Goal: Information Seeking & Learning: Understand process/instructions

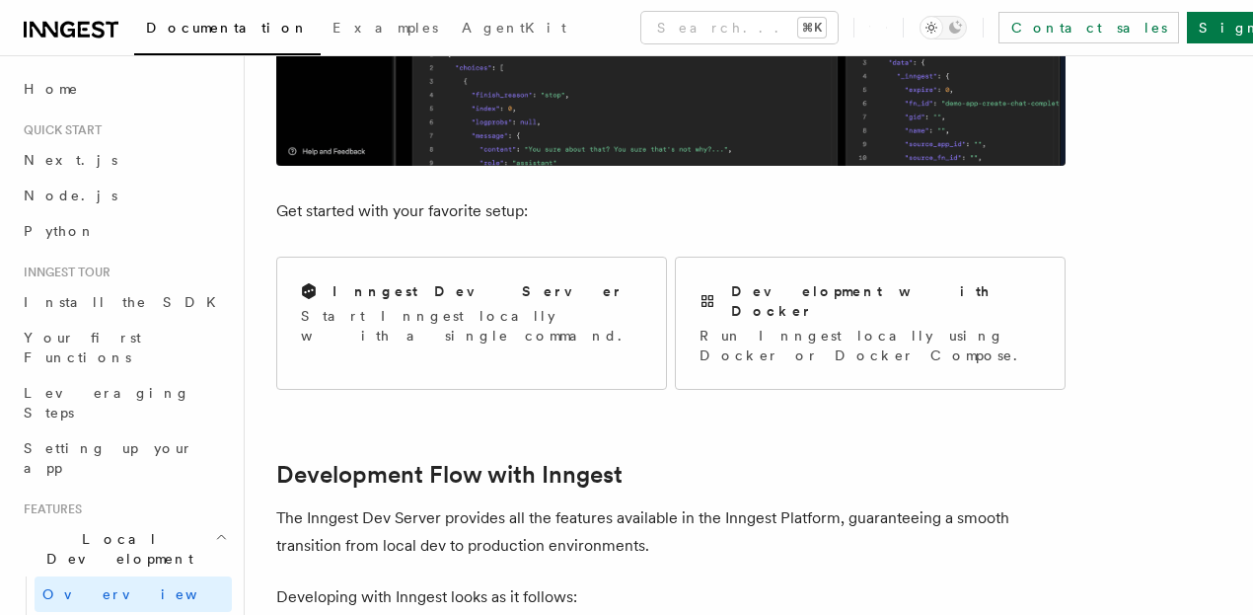
scroll to position [681, 0]
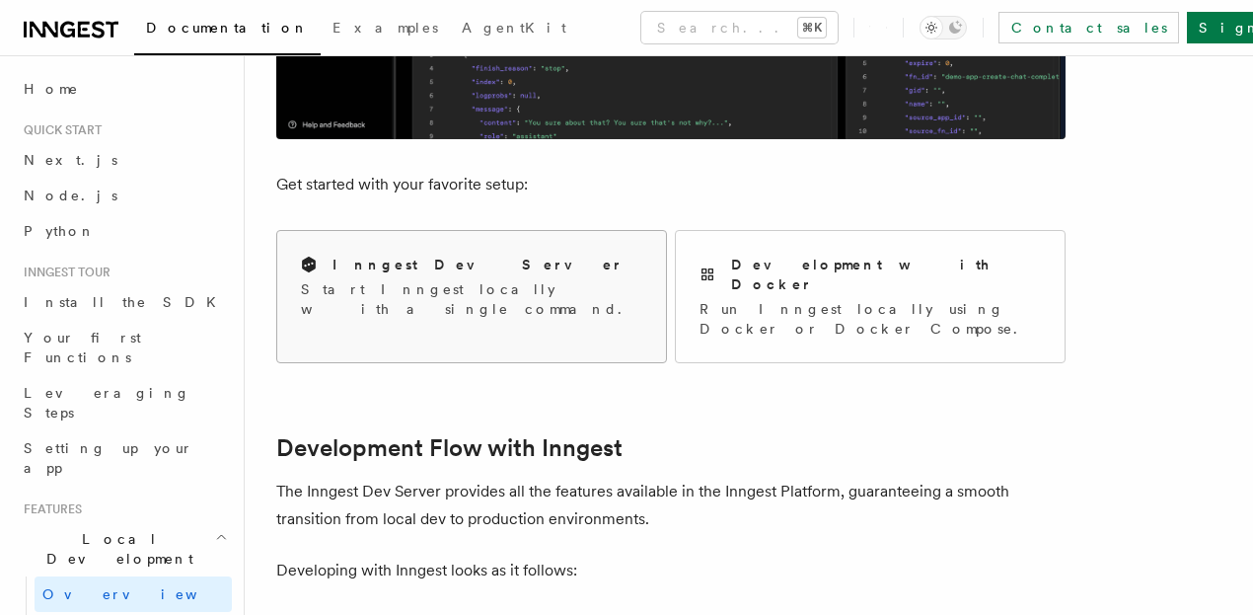
click at [395, 254] on h2 "Inngest Dev Server" at bounding box center [477, 264] width 291 height 20
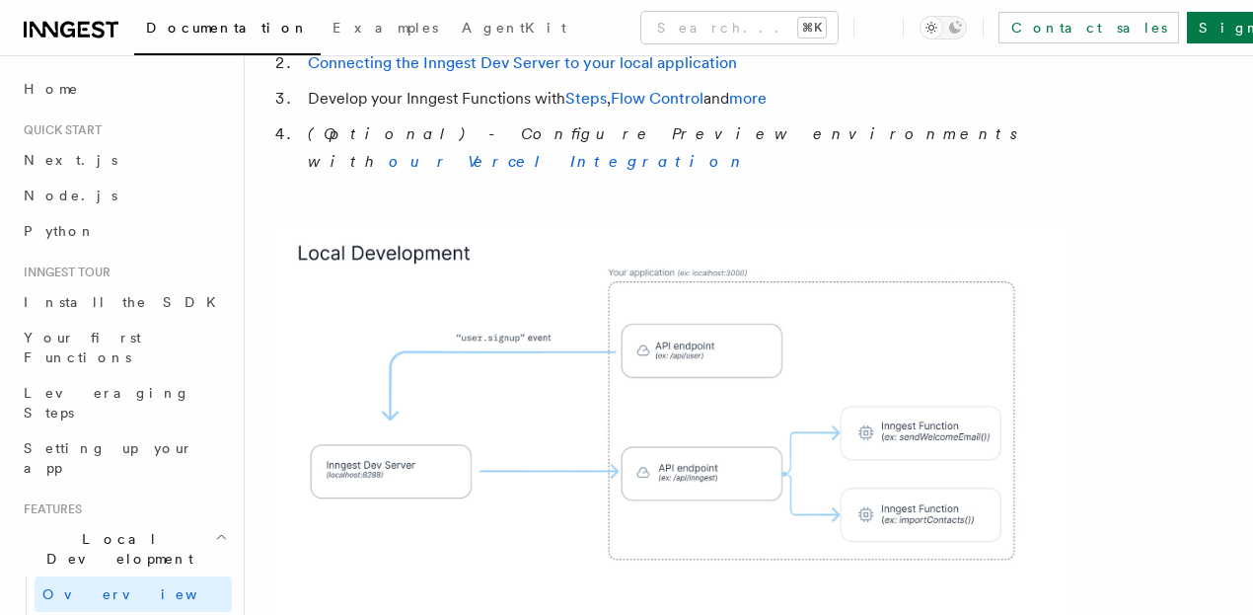
scroll to position [1304, 0]
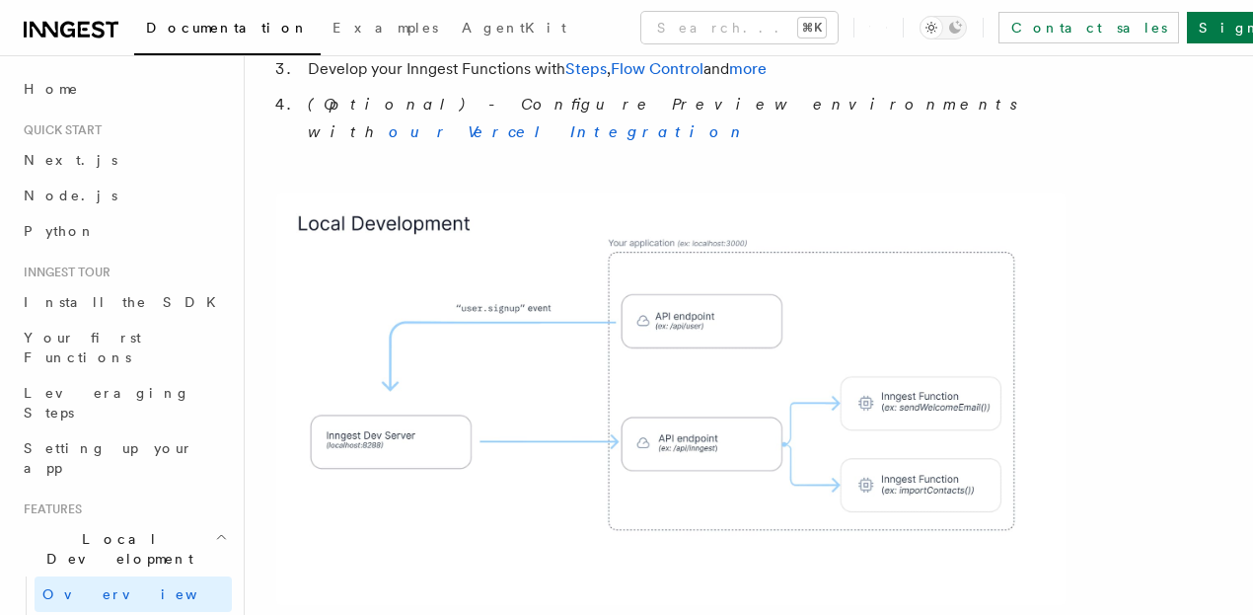
click at [529, 474] on img at bounding box center [670, 398] width 789 height 411
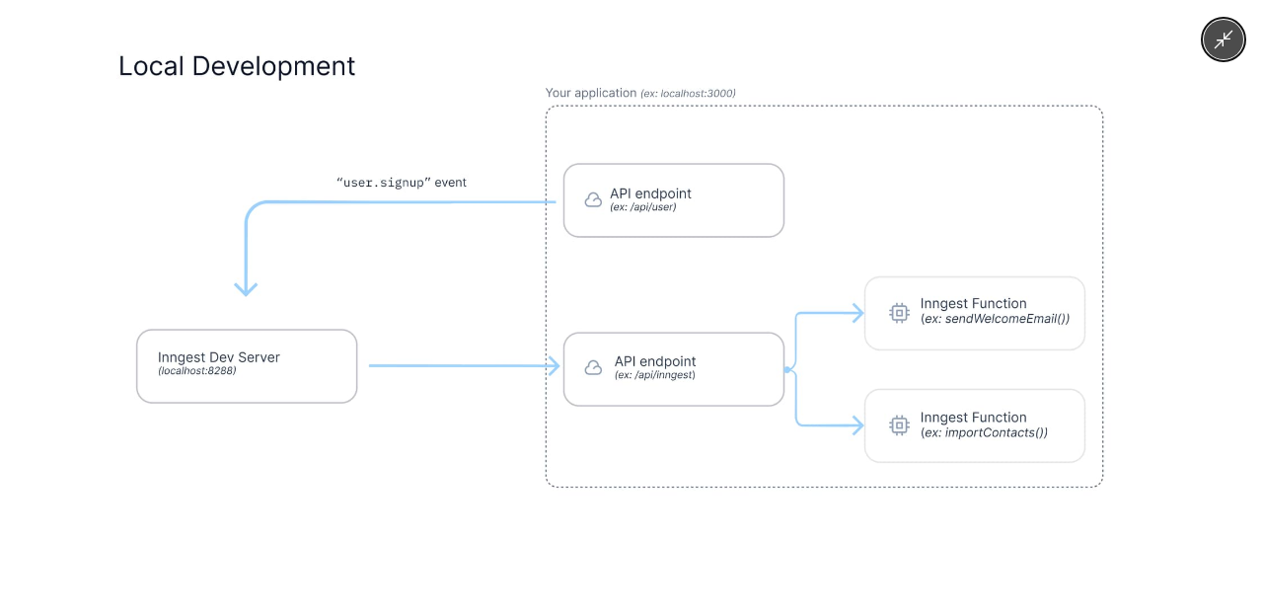
click at [529, 474] on img at bounding box center [631, 307] width 1084 height 565
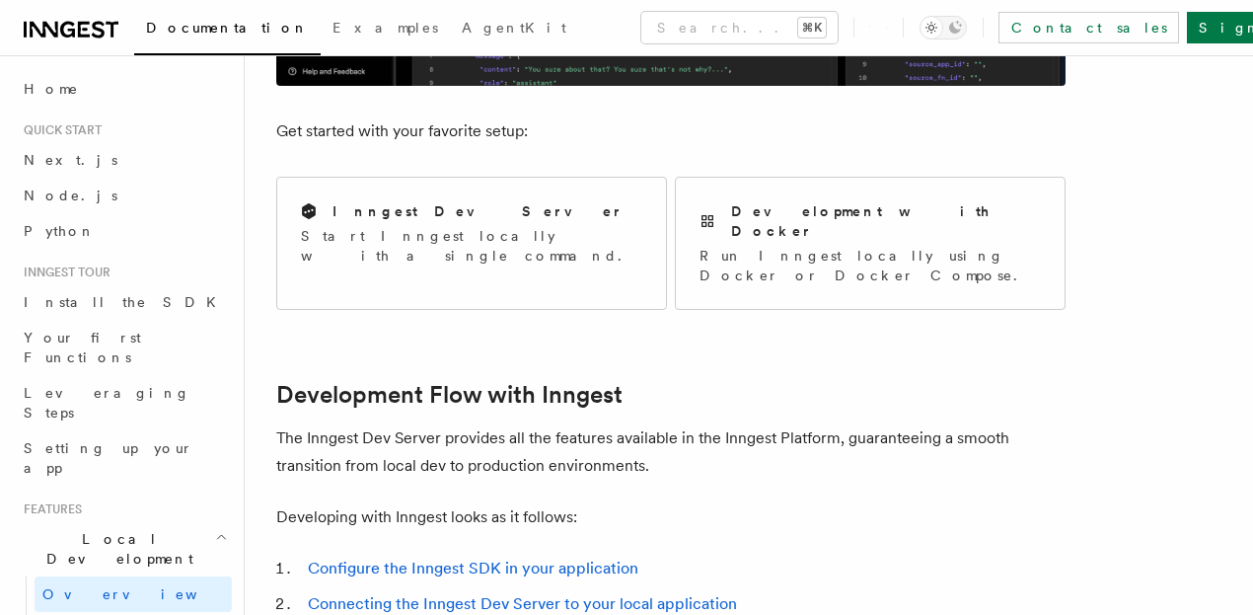
scroll to position [711, 0]
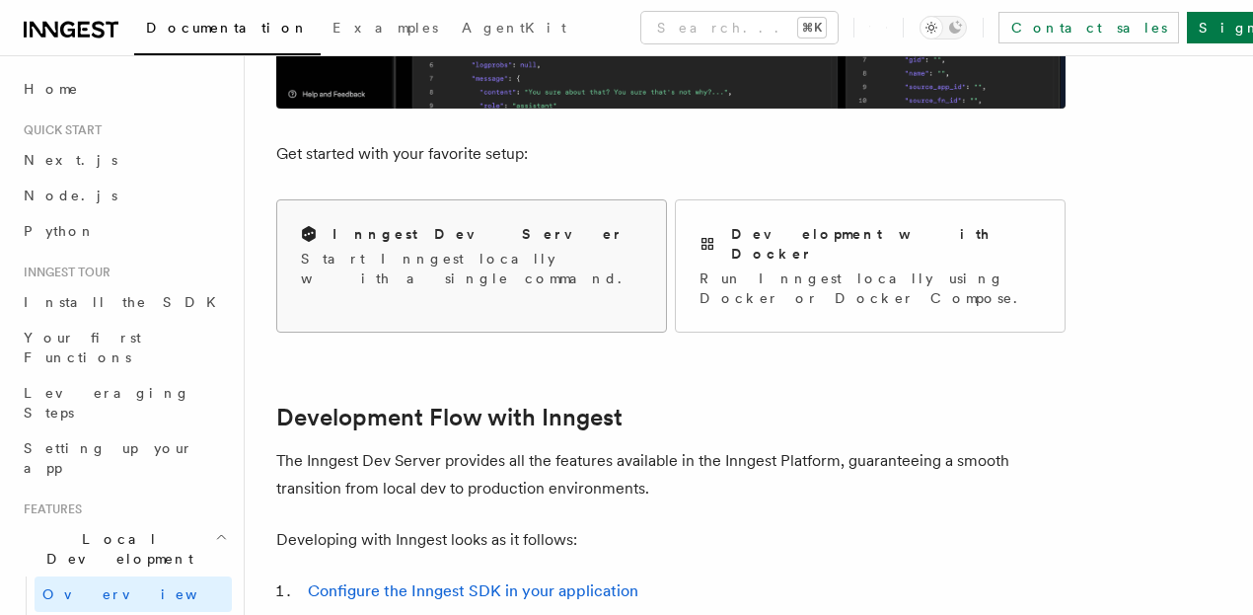
click at [409, 249] on p "Start Inngest locally with a single command." at bounding box center [471, 268] width 341 height 39
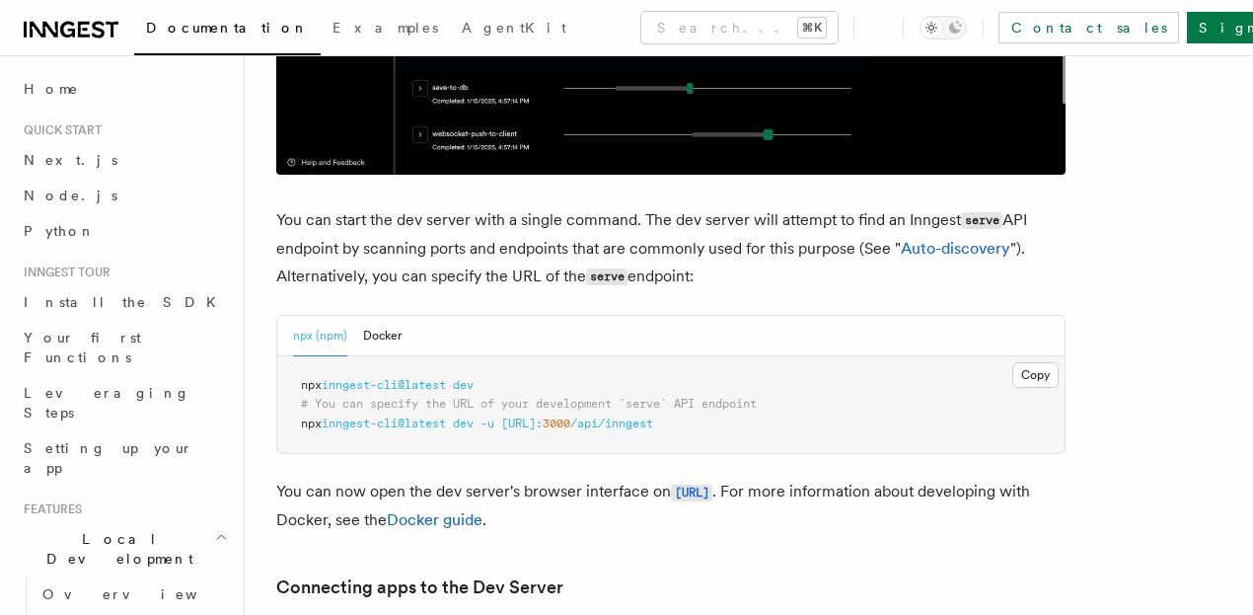
scroll to position [731, 0]
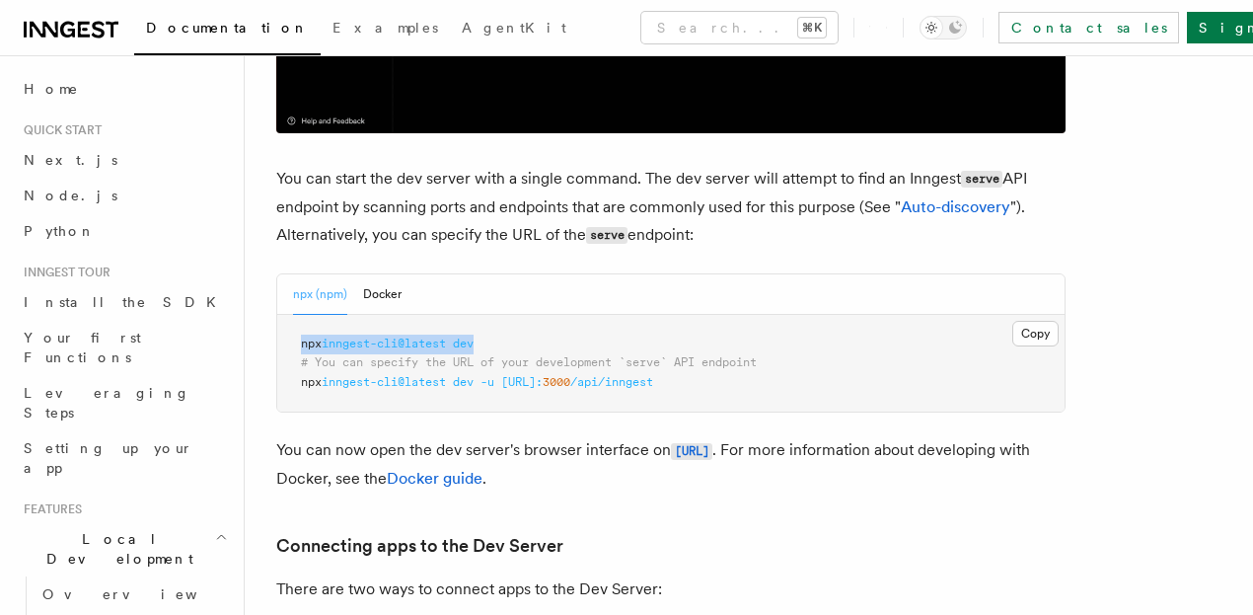
drag, startPoint x: 300, startPoint y: 296, endPoint x: 582, endPoint y: 298, distance: 282.1
click at [582, 315] on pre "npx inngest-cli@latest dev # You can specify the URL of your development `serve…" at bounding box center [670, 364] width 787 height 98
copy span "npx inngest-cli@latest dev"
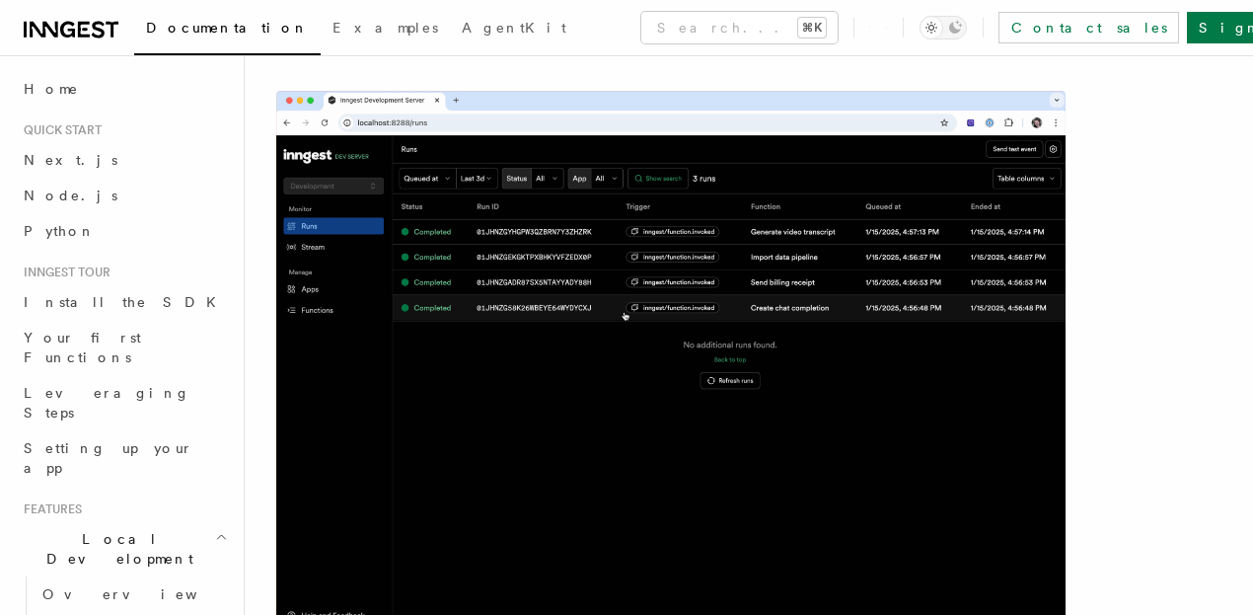
scroll to position [0, 0]
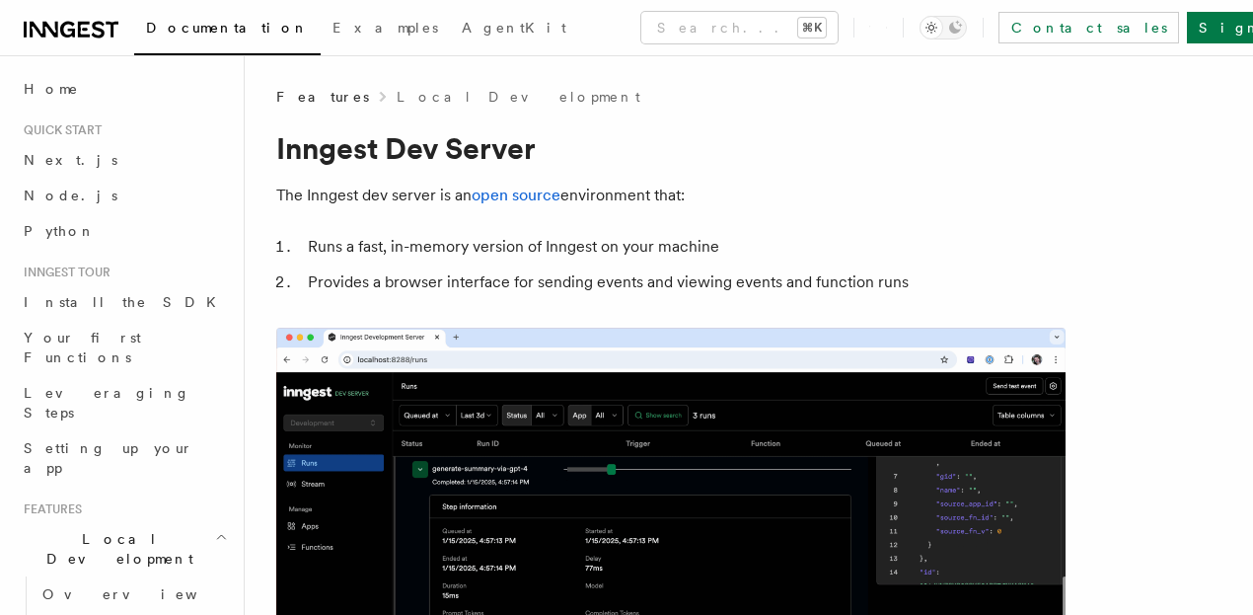
click at [549, 294] on li "Provides a browser interface for sending events and viewing events and function…" at bounding box center [683, 282] width 763 height 28
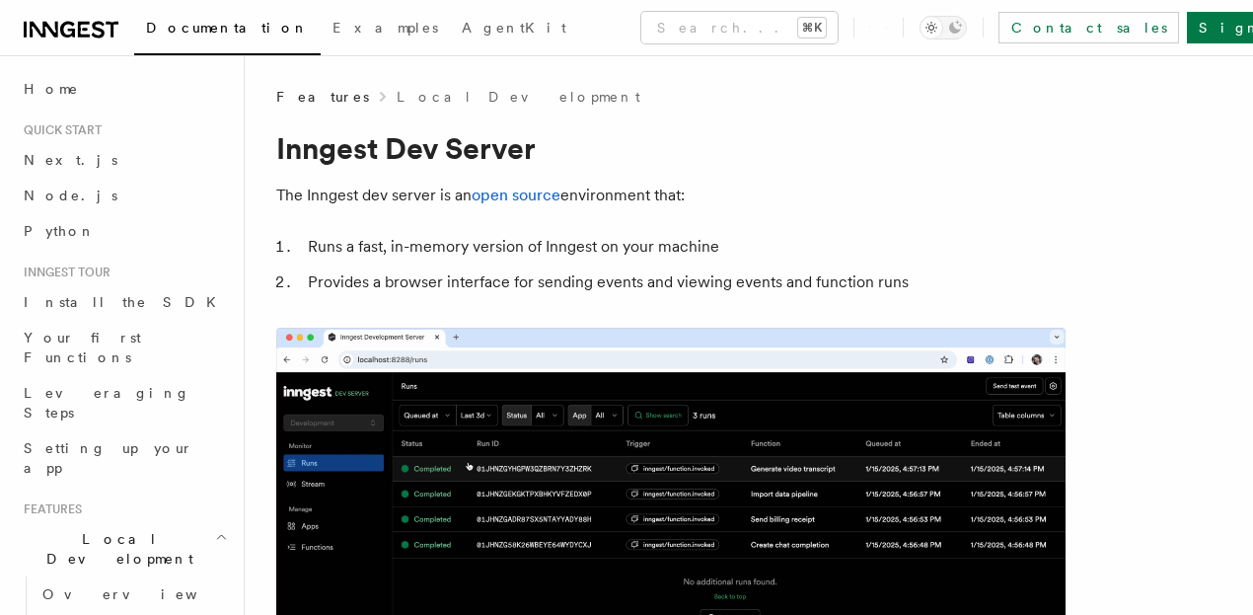
click at [853, 271] on li "Provides a browser interface for sending events and viewing events and function…" at bounding box center [683, 282] width 763 height 28
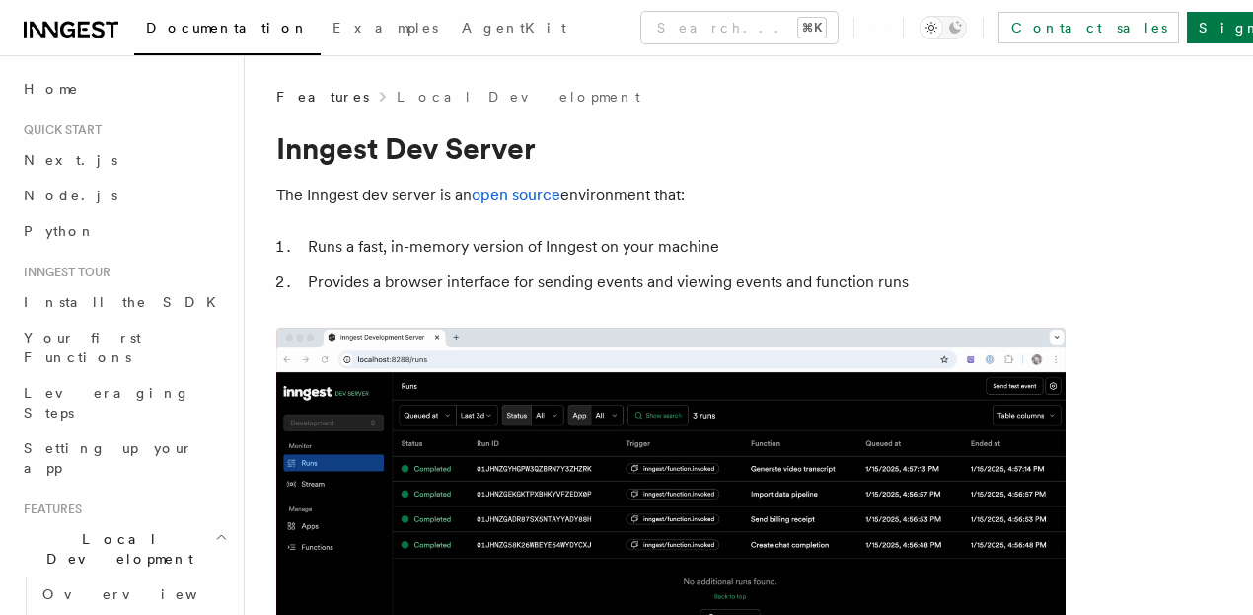
click at [864, 249] on li "Runs a fast, in-memory version of Inngest on your machine" at bounding box center [683, 247] width 763 height 28
